Goal: Information Seeking & Learning: Learn about a topic

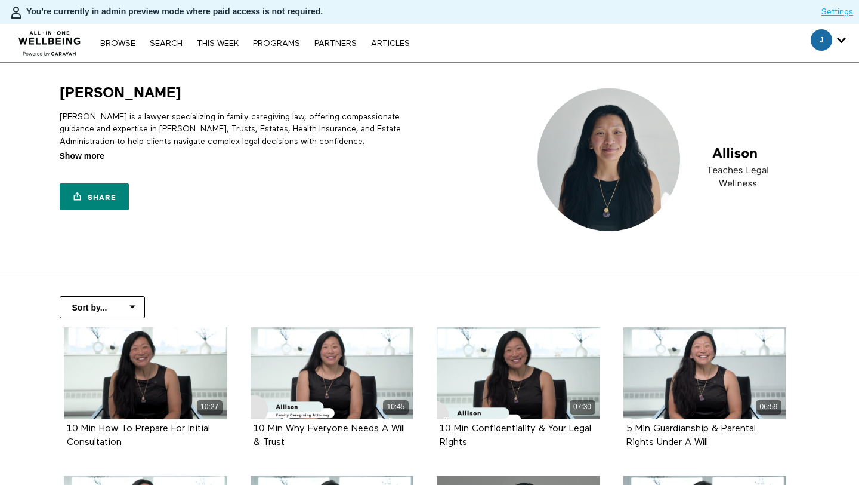
click at [87, 158] on span "Show more" at bounding box center [82, 156] width 45 height 13
click at [0, 0] on input "Show more Show less" at bounding box center [0, 0] width 0 height 0
click at [166, 118] on p "[PERSON_NAME] is a lawyer specializing in family caregiving law, offering compa…" at bounding box center [243, 129] width 366 height 36
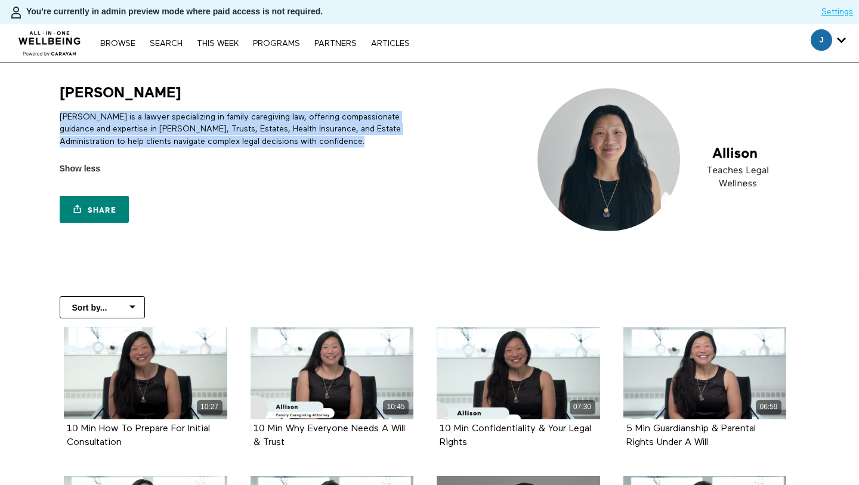
click at [166, 118] on p "[PERSON_NAME] is a lawyer specializing in family caregiving law, offering compa…" at bounding box center [243, 129] width 366 height 36
copy div "[PERSON_NAME] is a lawyer specializing in family caregiving law, offering compa…"
